Goal: Browse casually

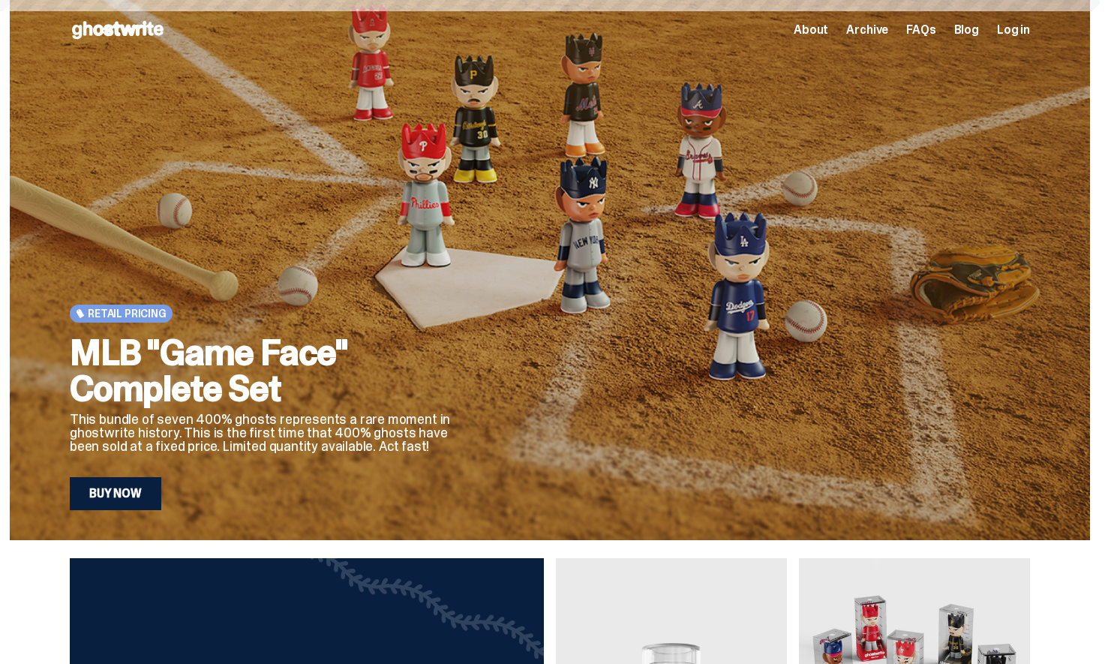
scroll to position [134, 0]
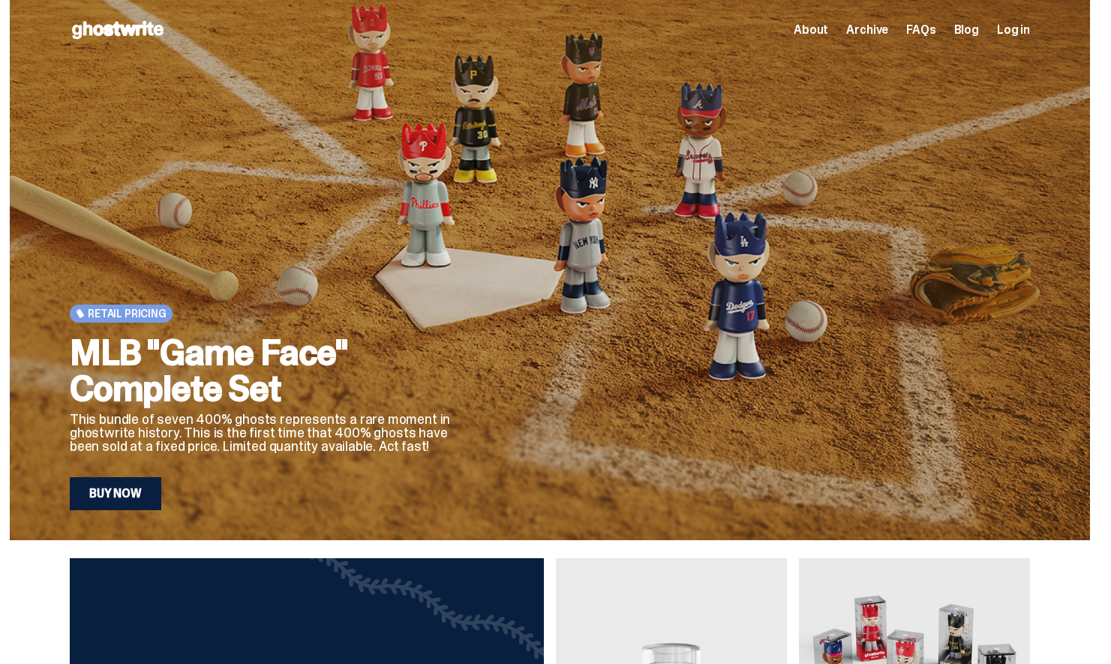
scroll to position [134, 0]
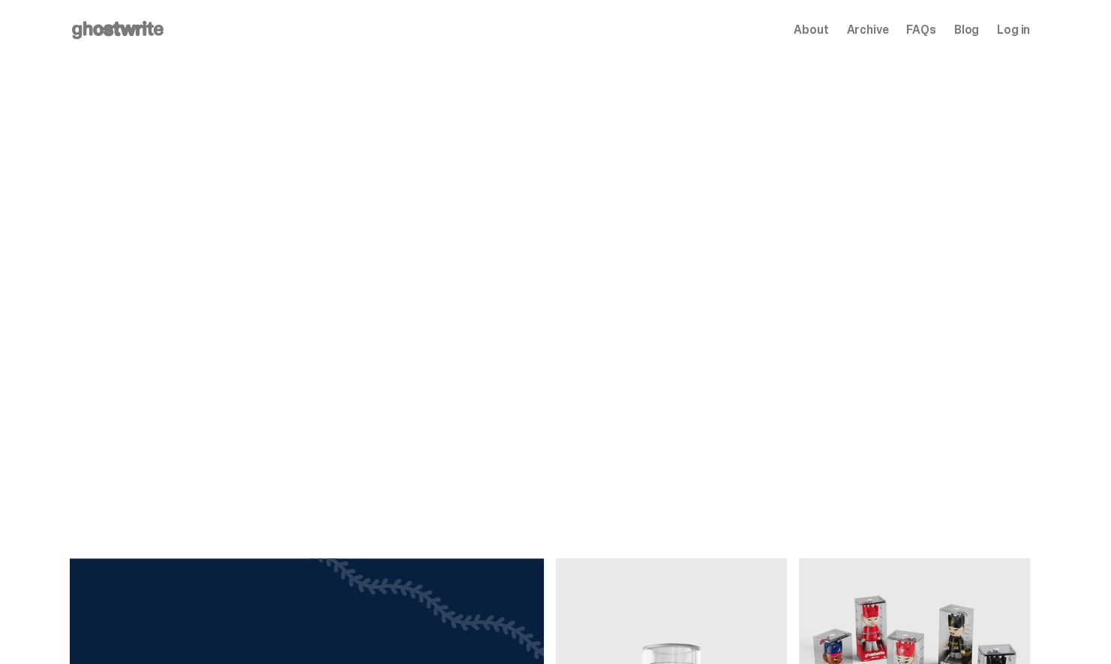
scroll to position [134, 0]
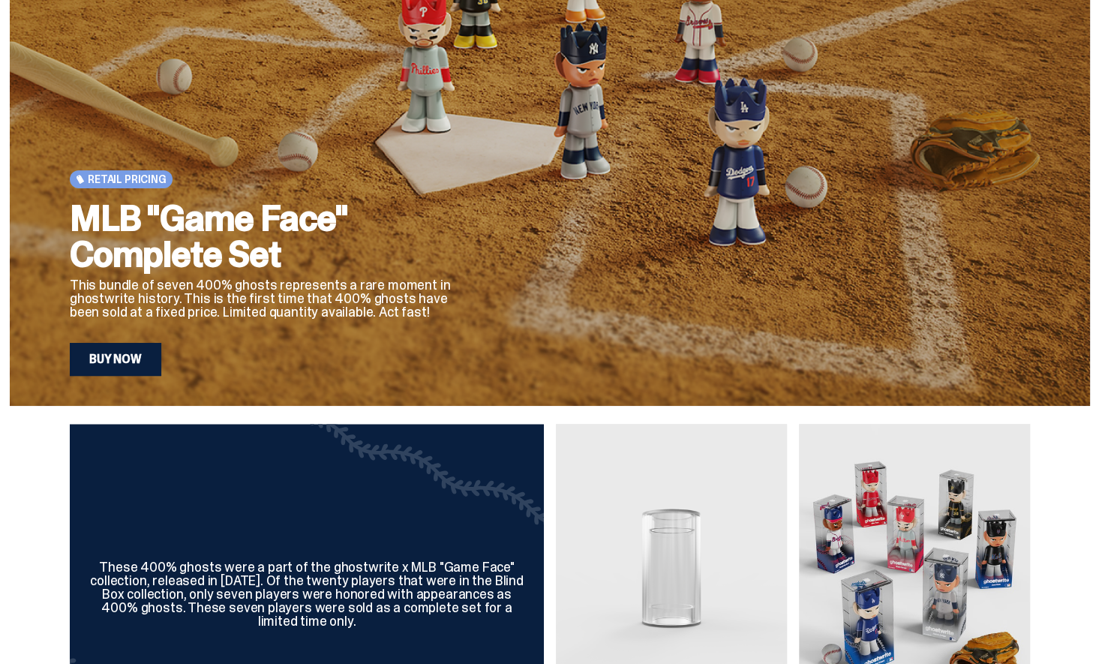
scroll to position [134, 0]
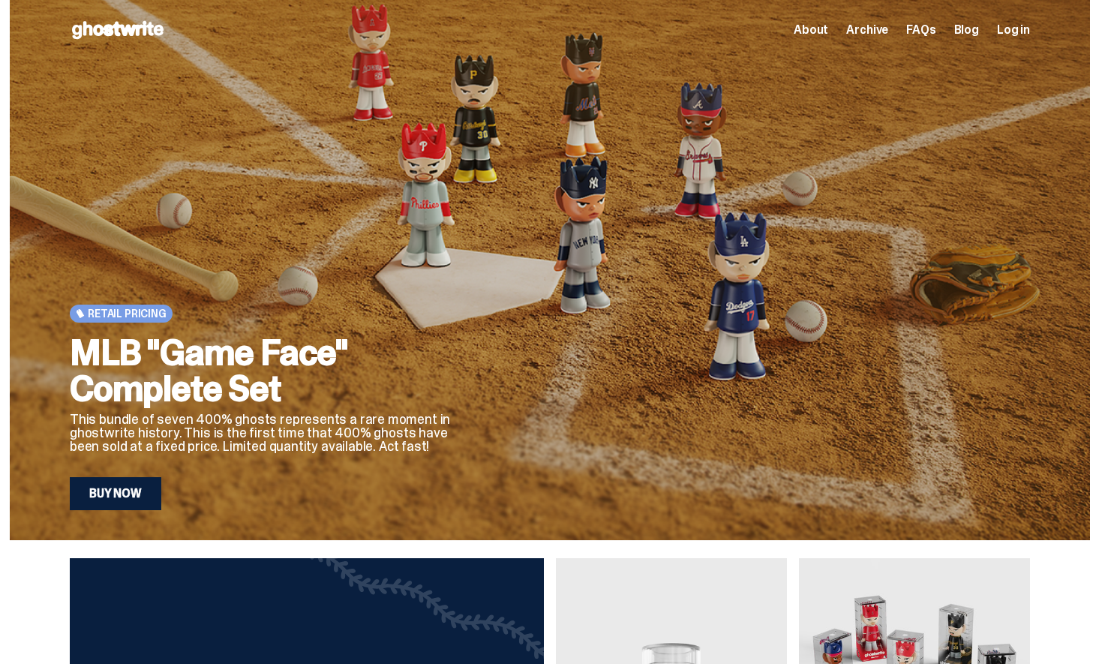
scroll to position [134, 0]
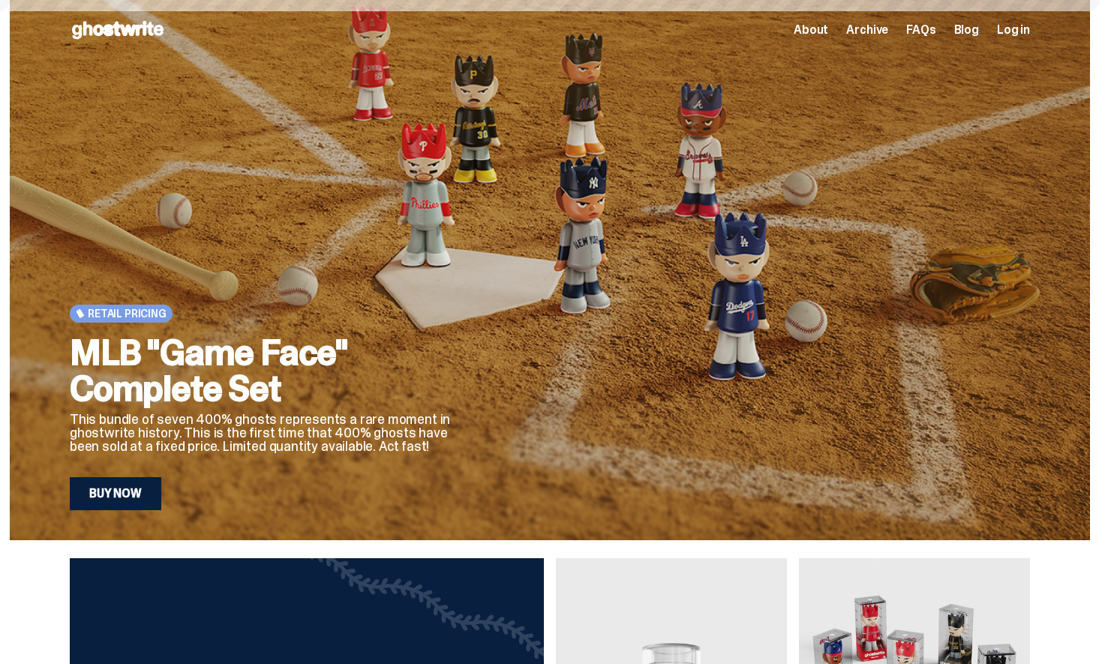
scroll to position [134, 0]
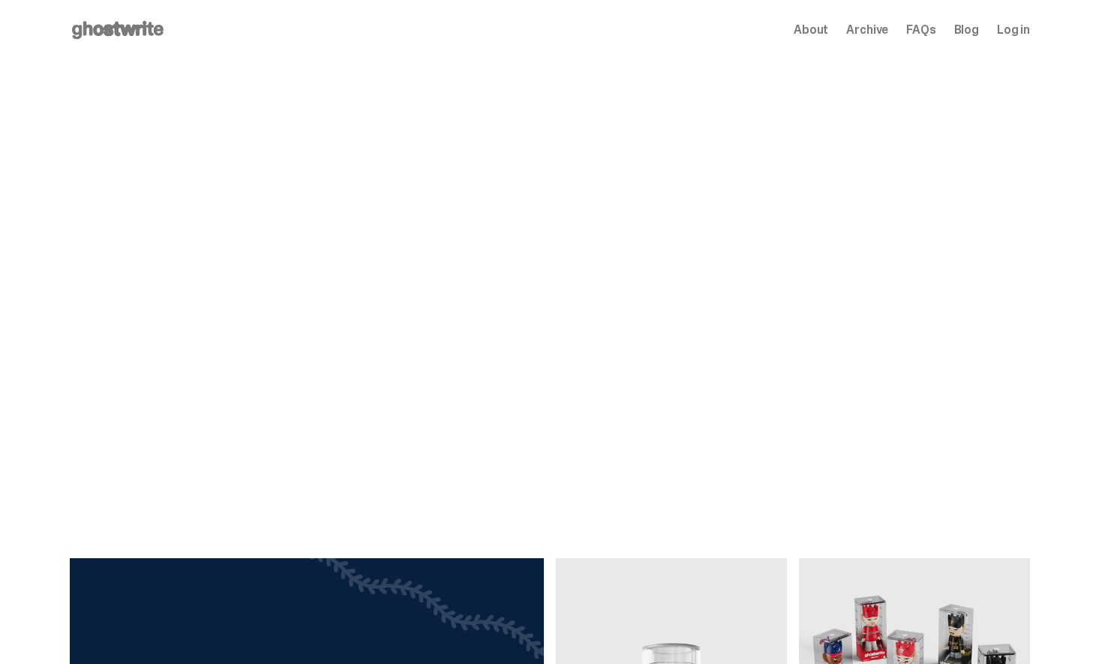
scroll to position [134, 0]
